Goal: Download file/media

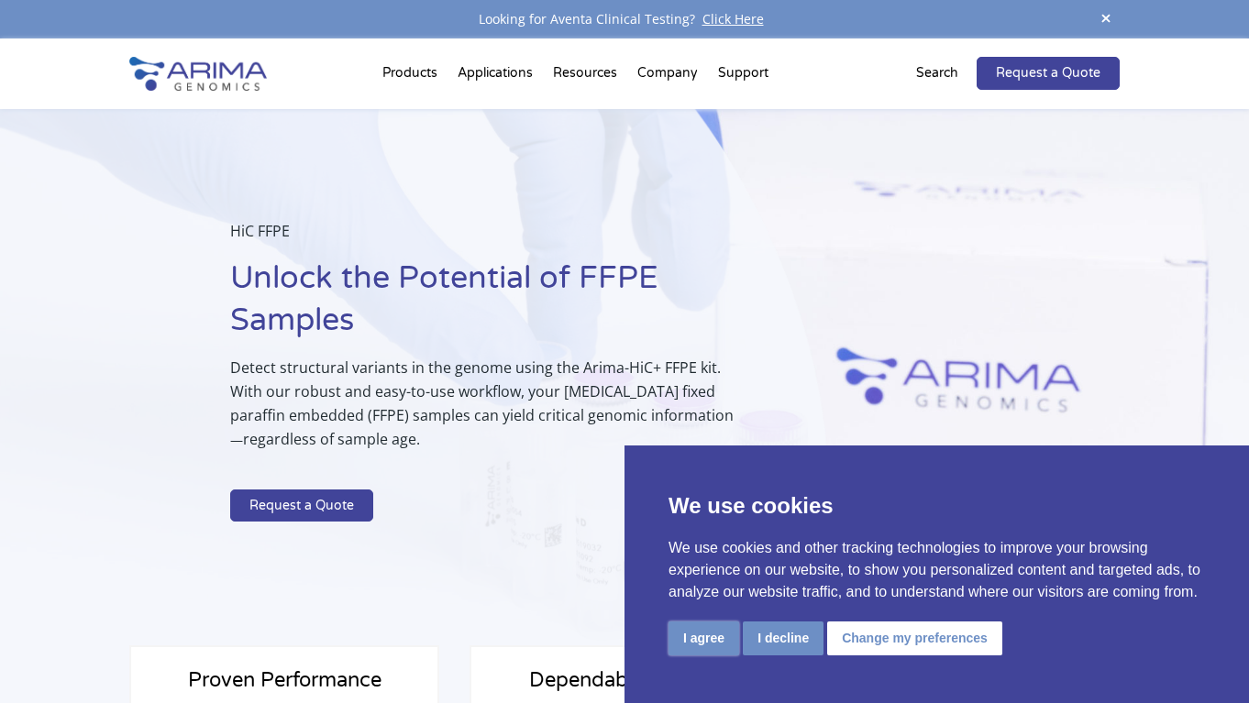
click at [708, 636] on button "I agree" at bounding box center [703, 639] width 71 height 34
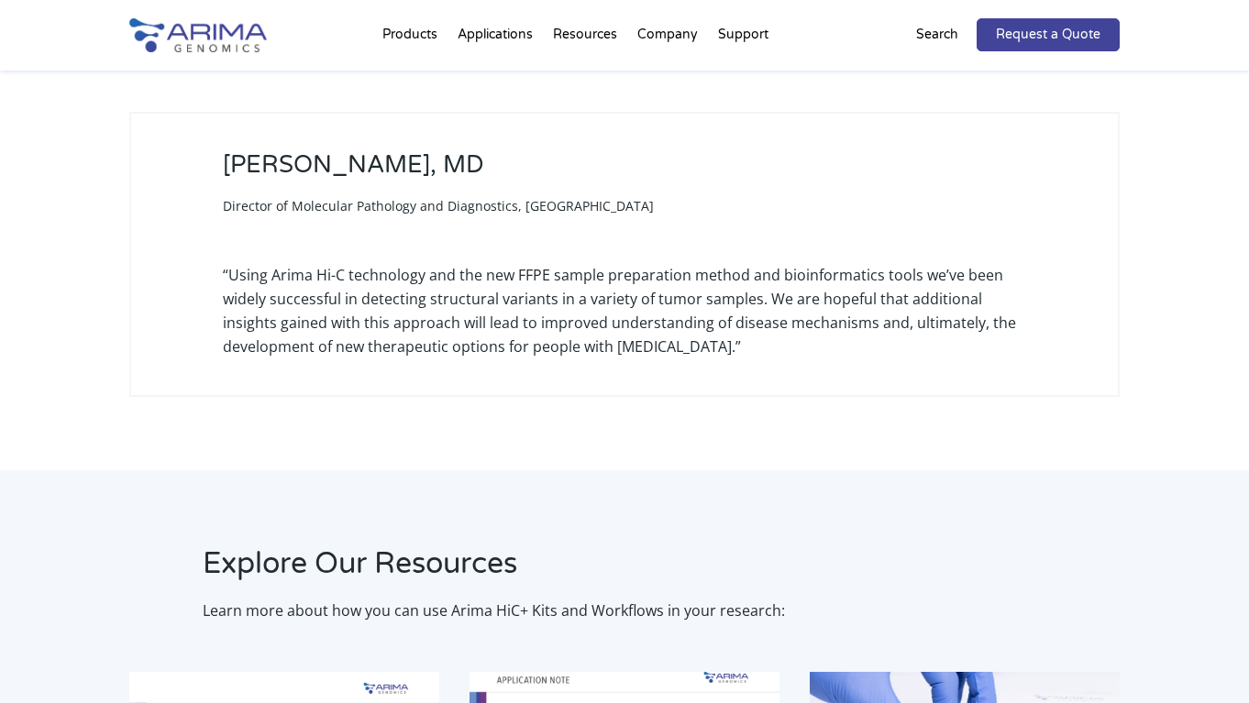
scroll to position [3089, 0]
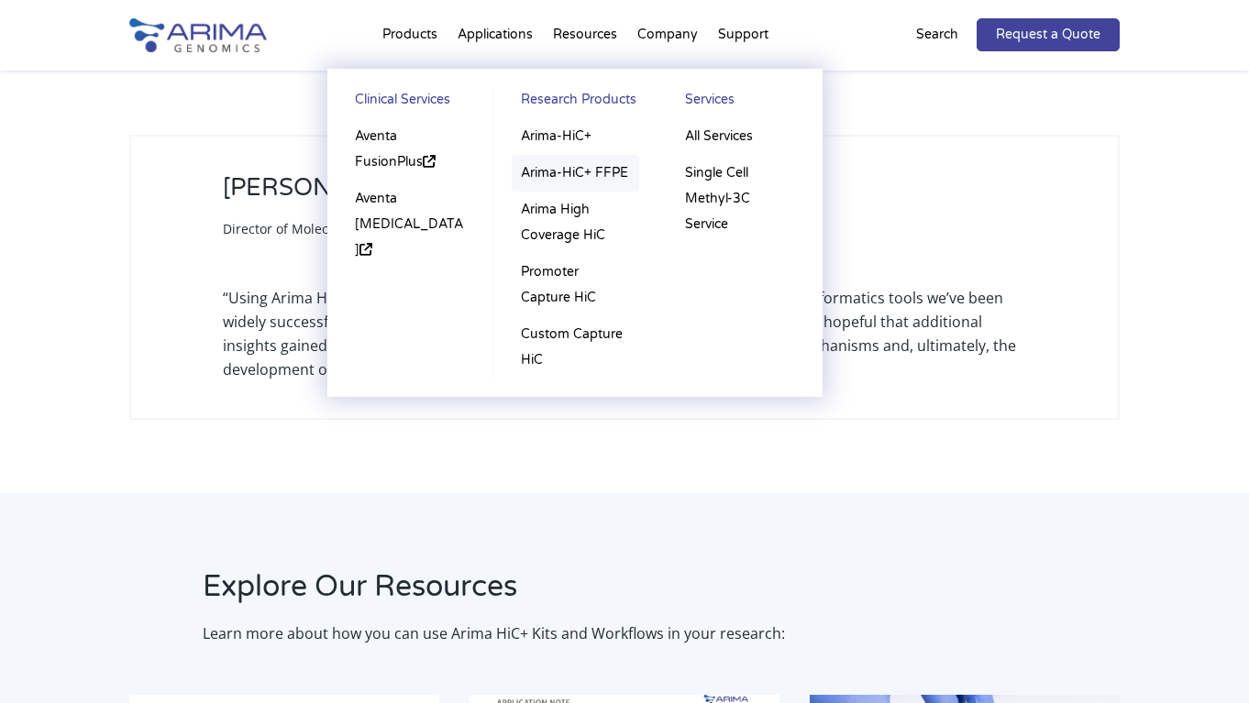
click at [556, 174] on link "Arima-HiC+ FFPE" at bounding box center [575, 173] width 127 height 37
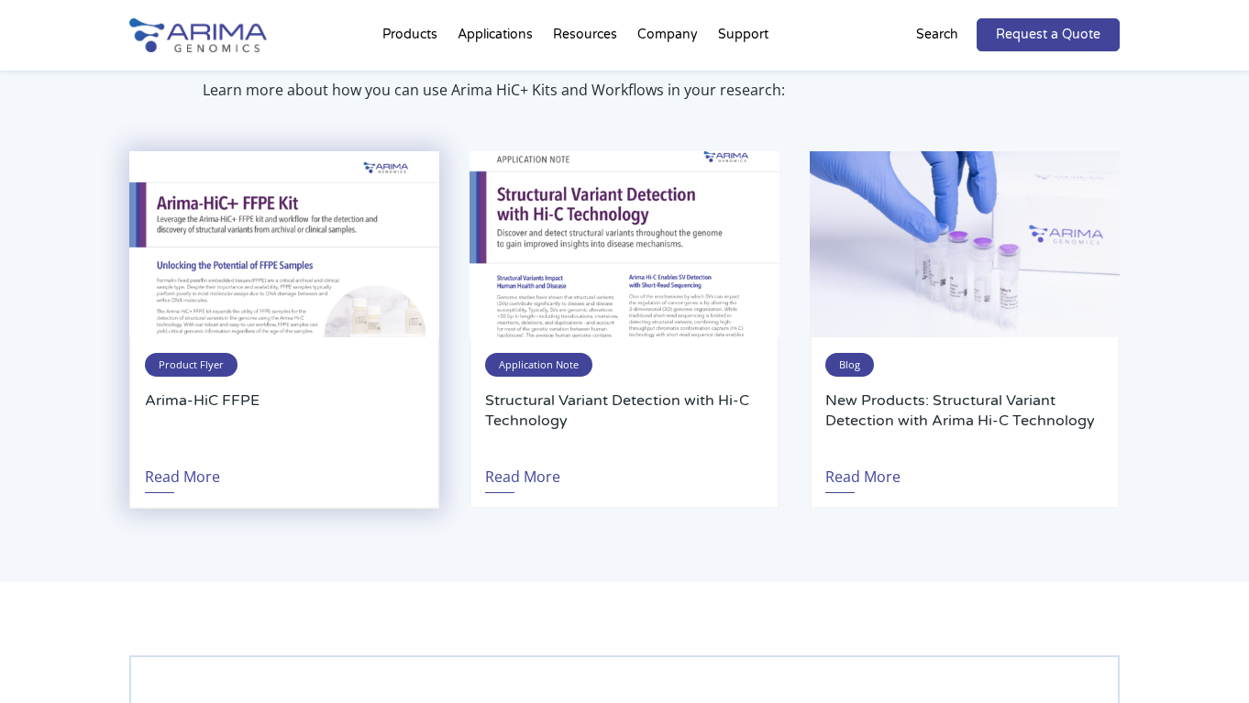
scroll to position [3585, 0]
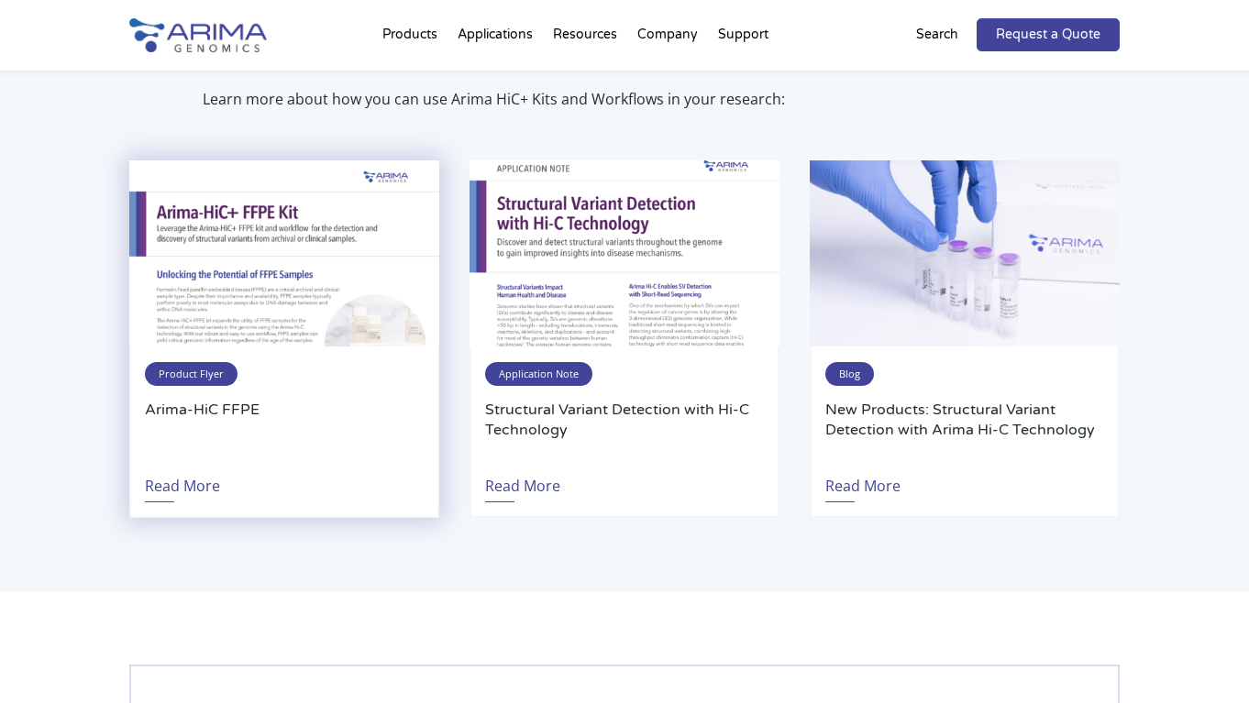
click at [203, 347] on div "Product Flyer Arima-HiC FFPE Read More" at bounding box center [284, 432] width 310 height 171
click at [204, 362] on span "Product Flyer" at bounding box center [191, 374] width 93 height 24
click at [177, 466] on link "Read More" at bounding box center [182, 481] width 75 height 42
